Goal: Information Seeking & Learning: Understand process/instructions

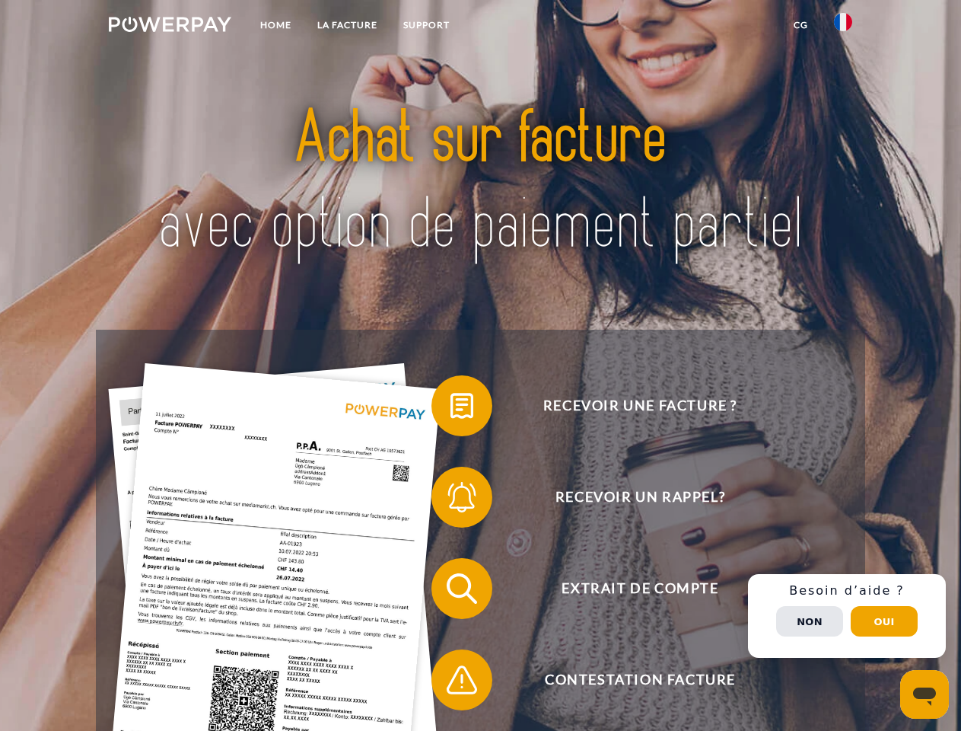
click at [170, 27] on img at bounding box center [170, 24] width 123 height 15
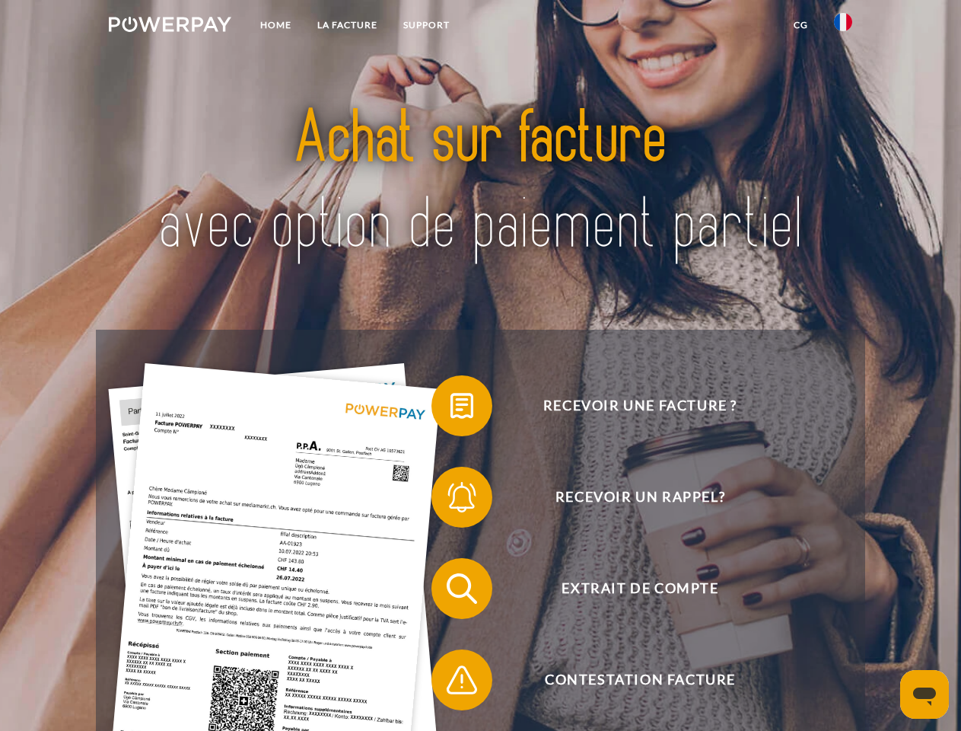
click at [843, 27] on img at bounding box center [843, 22] width 18 height 18
click at [801, 25] on link "CG" at bounding box center [801, 24] width 40 height 27
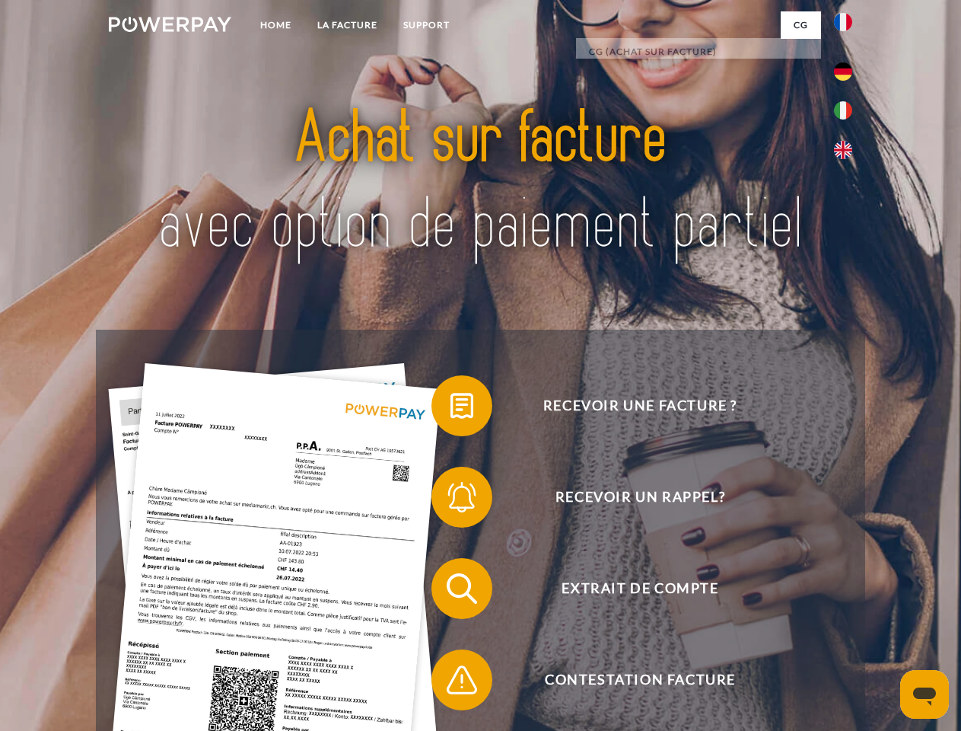
click at [451, 409] on span at bounding box center [439, 406] width 76 height 76
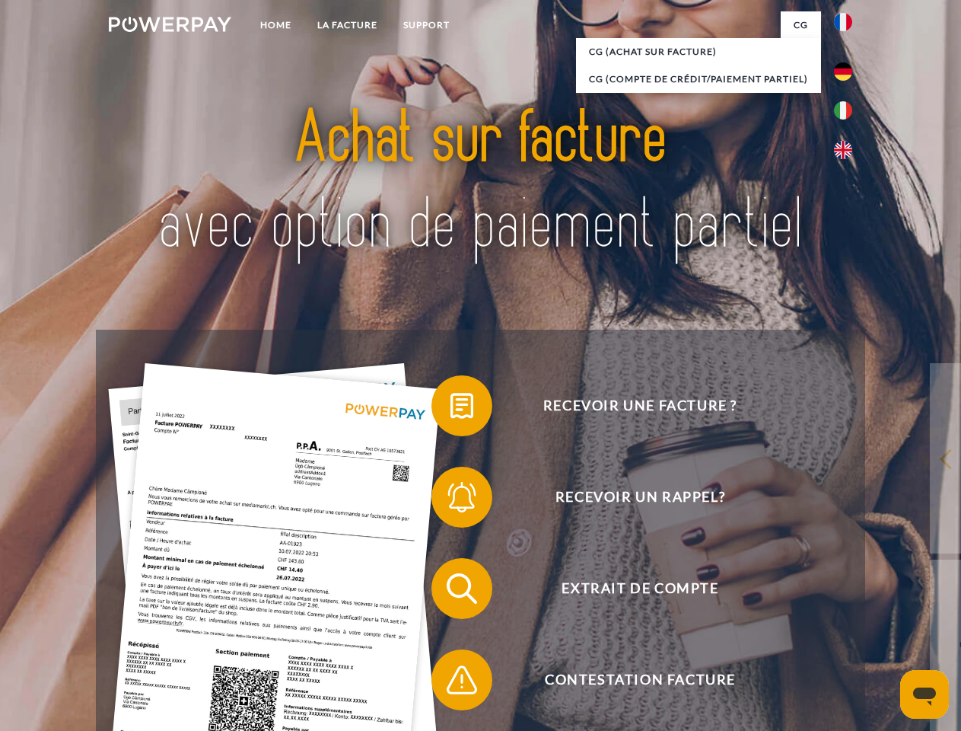
click at [451, 500] on span at bounding box center [439, 497] width 76 height 76
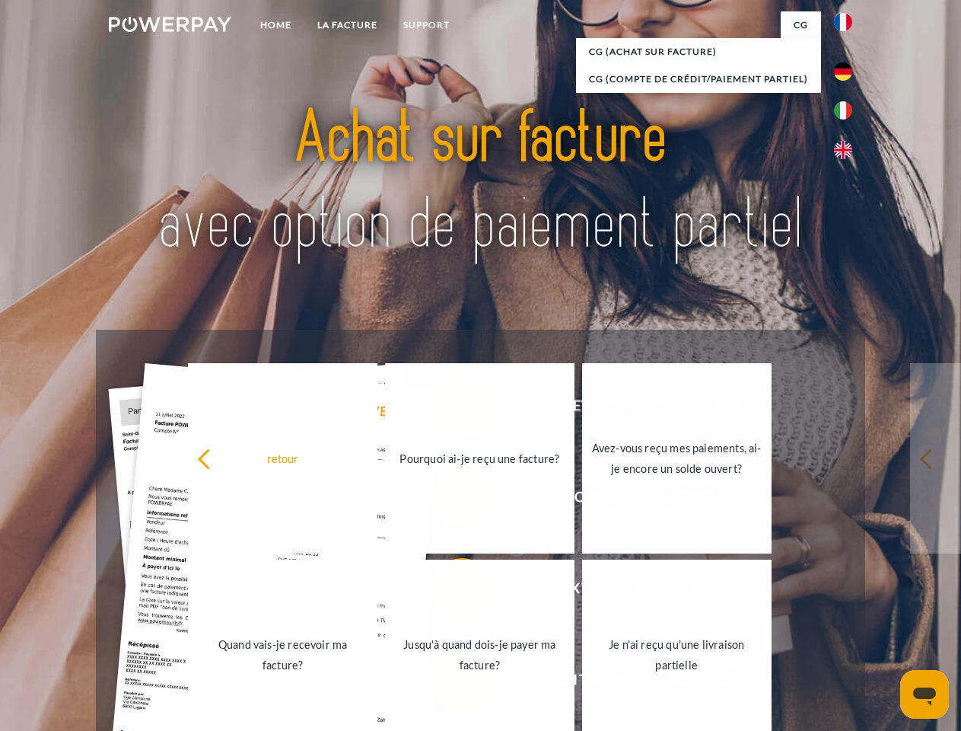
click at [451, 592] on link "Jusqu'à quand dois-je payer ma facture?" at bounding box center [480, 655] width 190 height 190
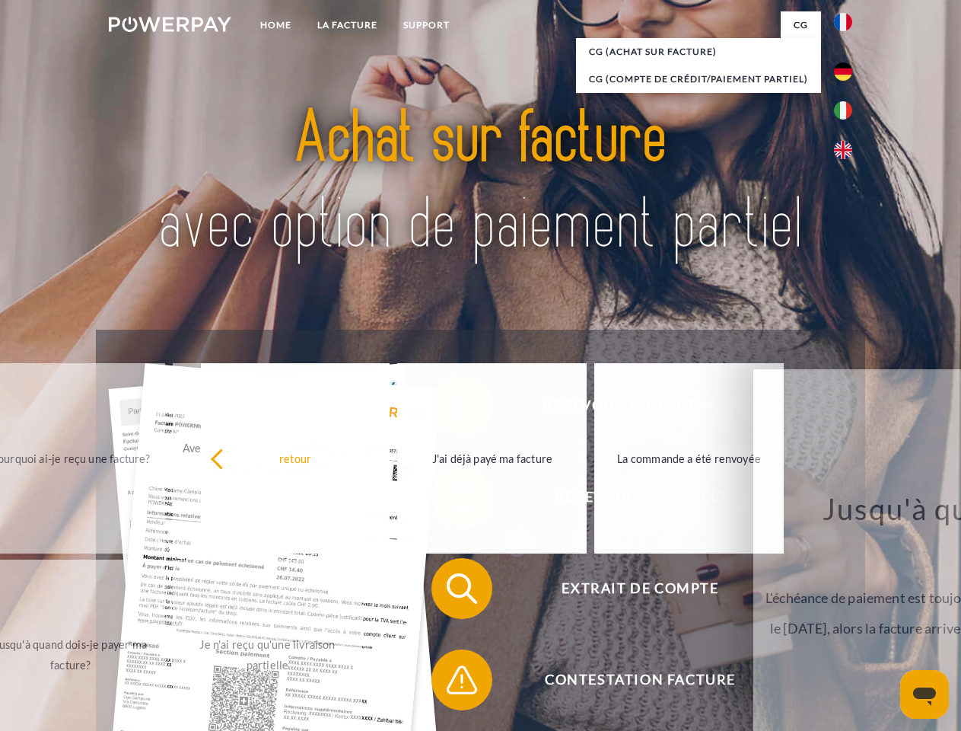
click at [451, 683] on span at bounding box center [439, 680] width 76 height 76
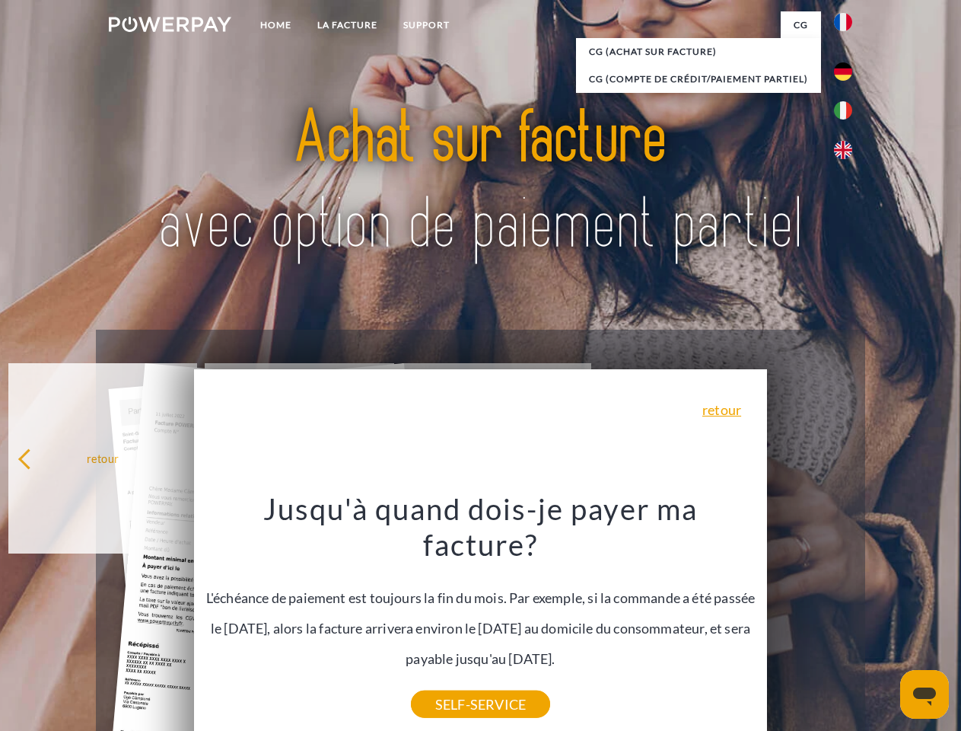
click at [847, 616] on div "Recevoir une facture ? Recevoir un rappel? Extrait de compte retour" at bounding box center [480, 634] width 769 height 609
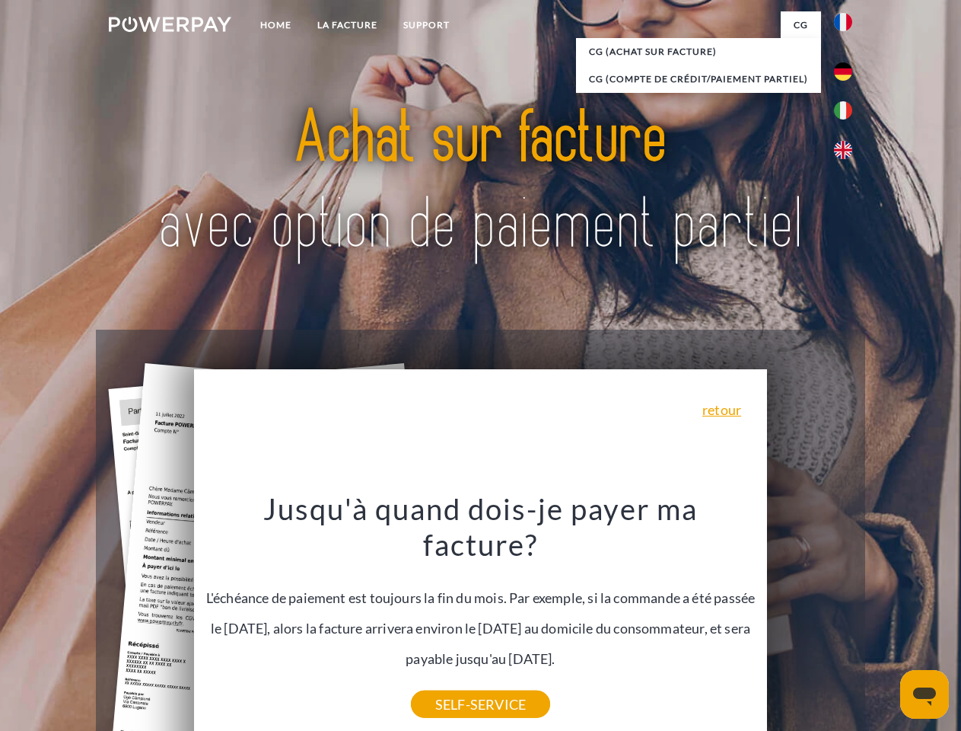
click at [810, 619] on span "Extrait de compte" at bounding box center [640, 588] width 373 height 61
click at [885, 621] on header "Home LA FACTURE Support" at bounding box center [480, 525] width 961 height 1051
